Goal: Task Accomplishment & Management: Use online tool/utility

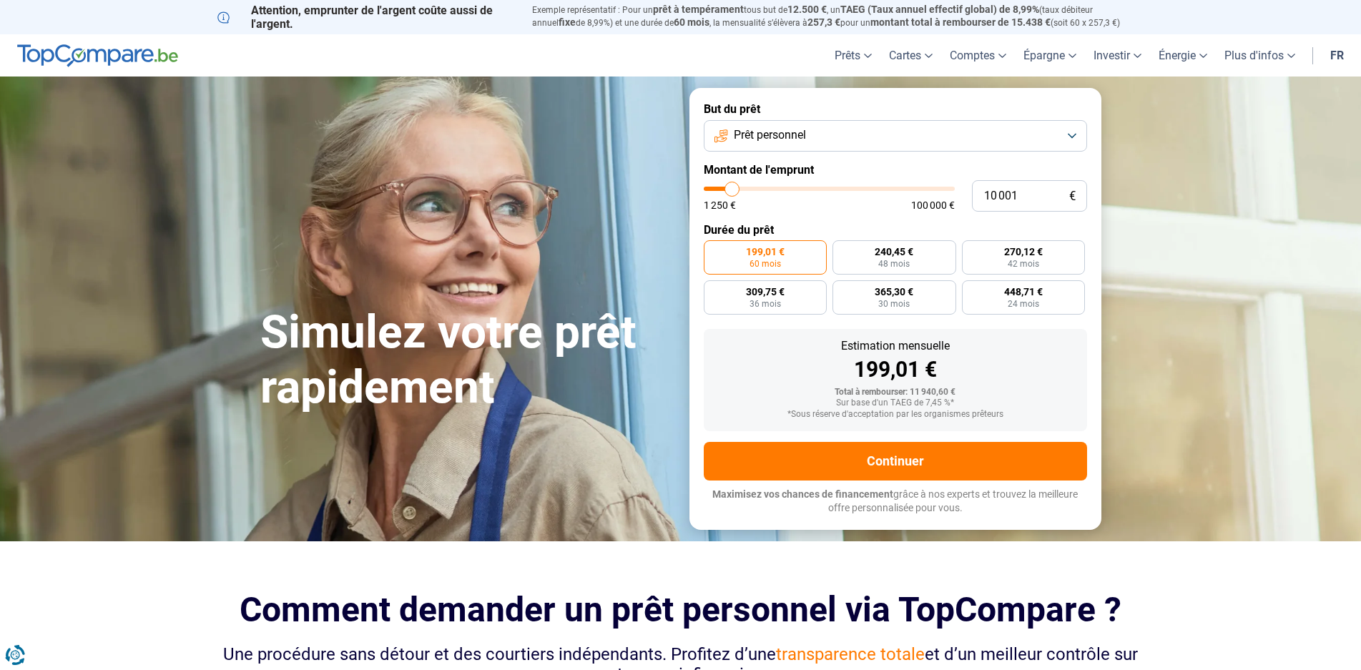
click at [1077, 137] on button "Prêt personnel" at bounding box center [895, 135] width 383 height 31
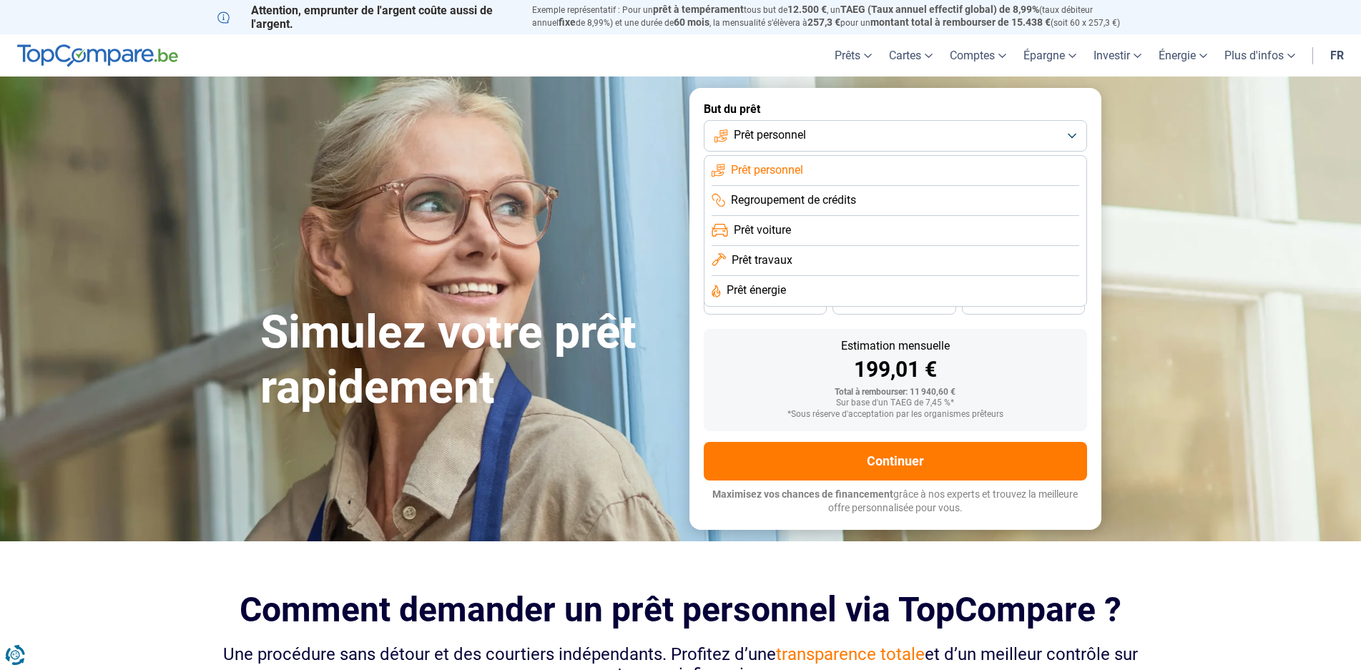
click at [804, 204] on span "Regroupement de crédits" at bounding box center [793, 200] width 125 height 16
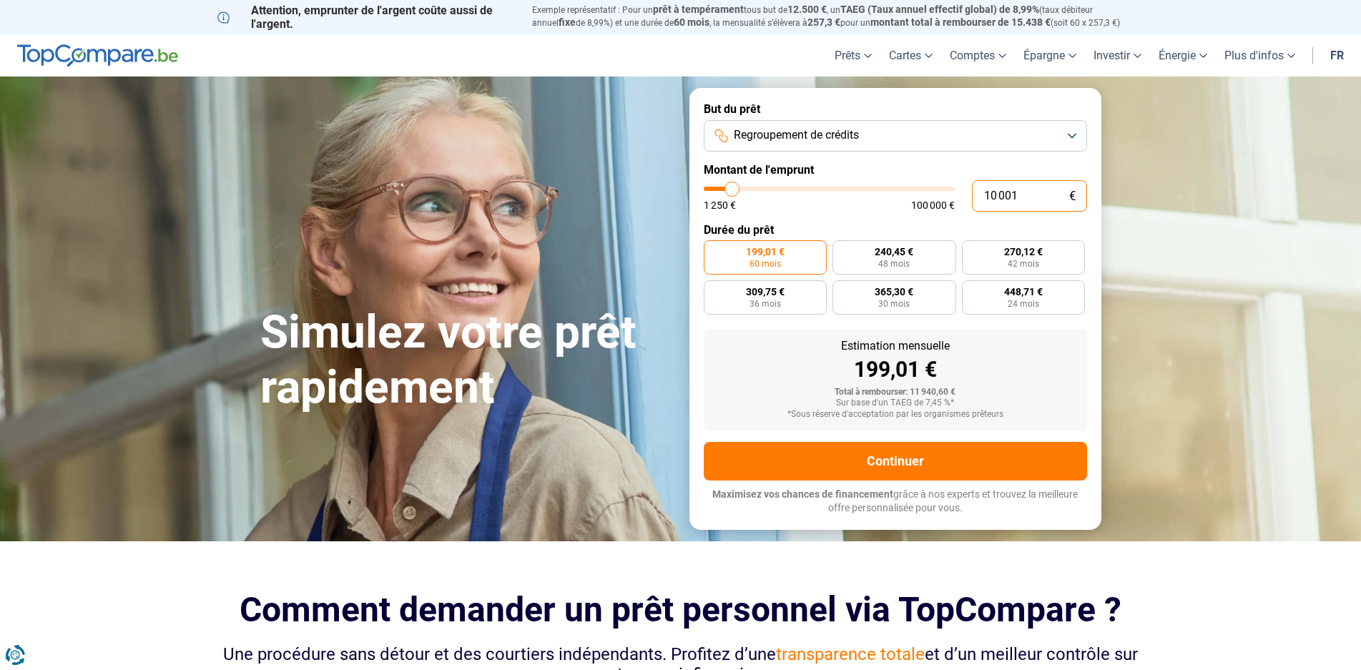
drag, startPoint x: 1035, startPoint y: 196, endPoint x: 954, endPoint y: 203, distance: 81.1
click at [954, 203] on div "10 001 € 1 250 € 100 000 €" at bounding box center [895, 195] width 383 height 31
type input "3"
type input "1250"
type input "30"
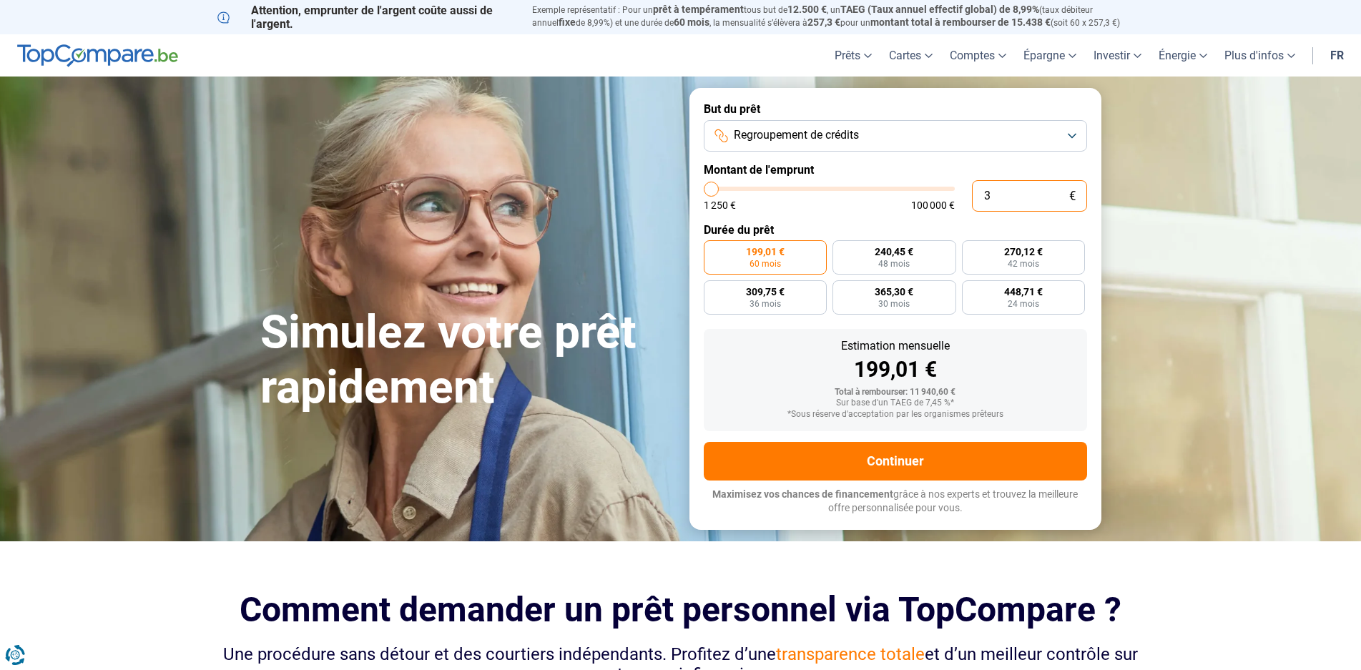
type input "1250"
type input "300"
type input "1250"
type input "3 000"
type input "3000"
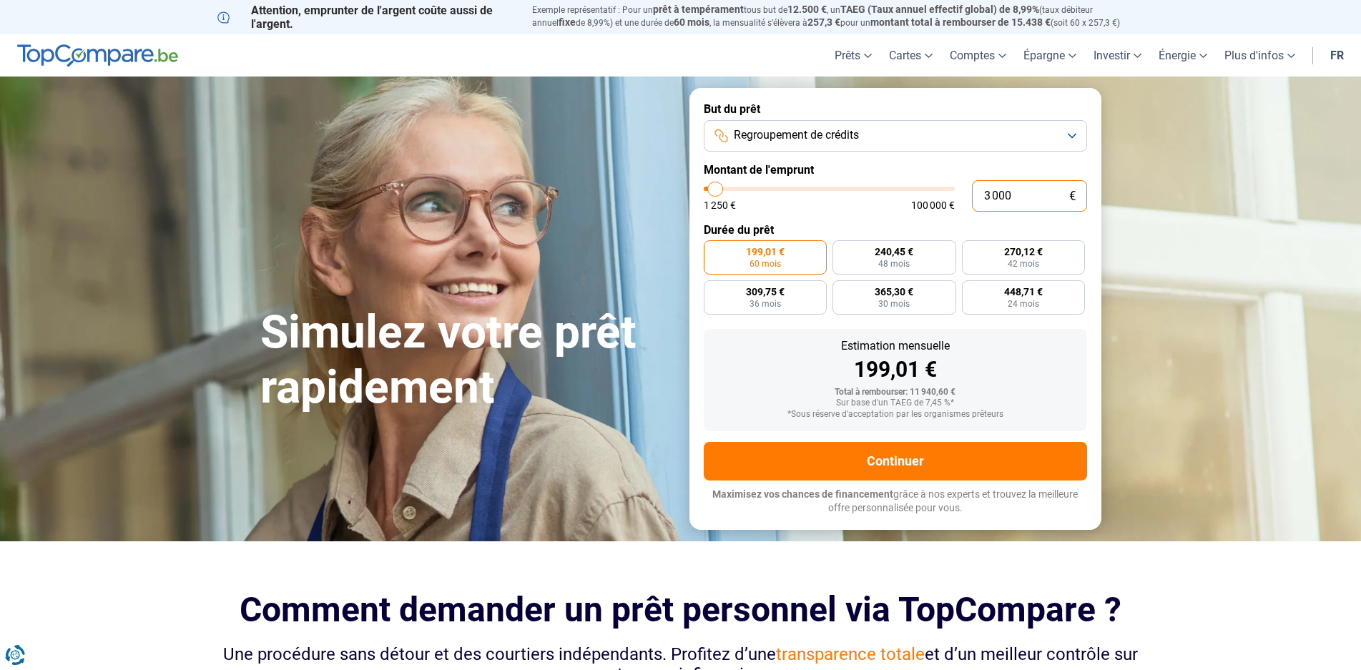
type input "30 000"
type input "30000"
radio input "false"
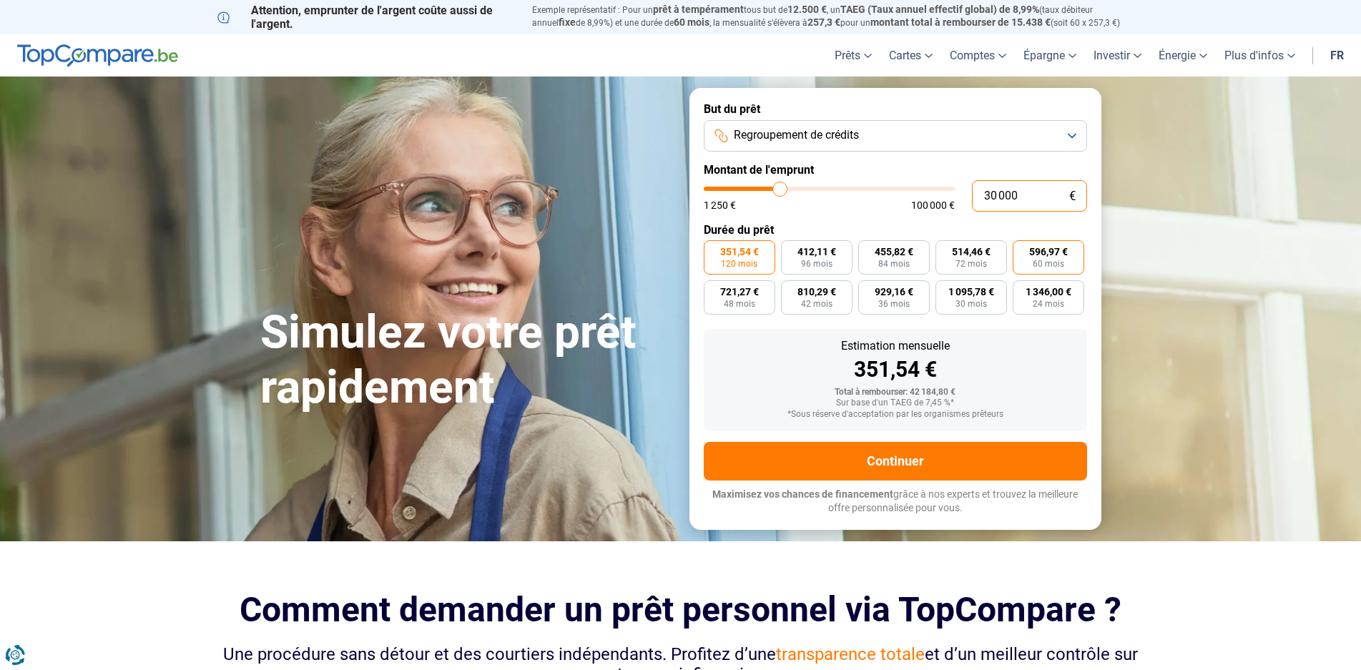
type input "30 000"
click at [1041, 266] on span "60 mois" at bounding box center [1047, 264] width 31 height 9
click at [1022, 250] on input "596,97 € 60 mois" at bounding box center [1016, 244] width 9 height 9
radio input "true"
